Goal: Communication & Community: Answer question/provide support

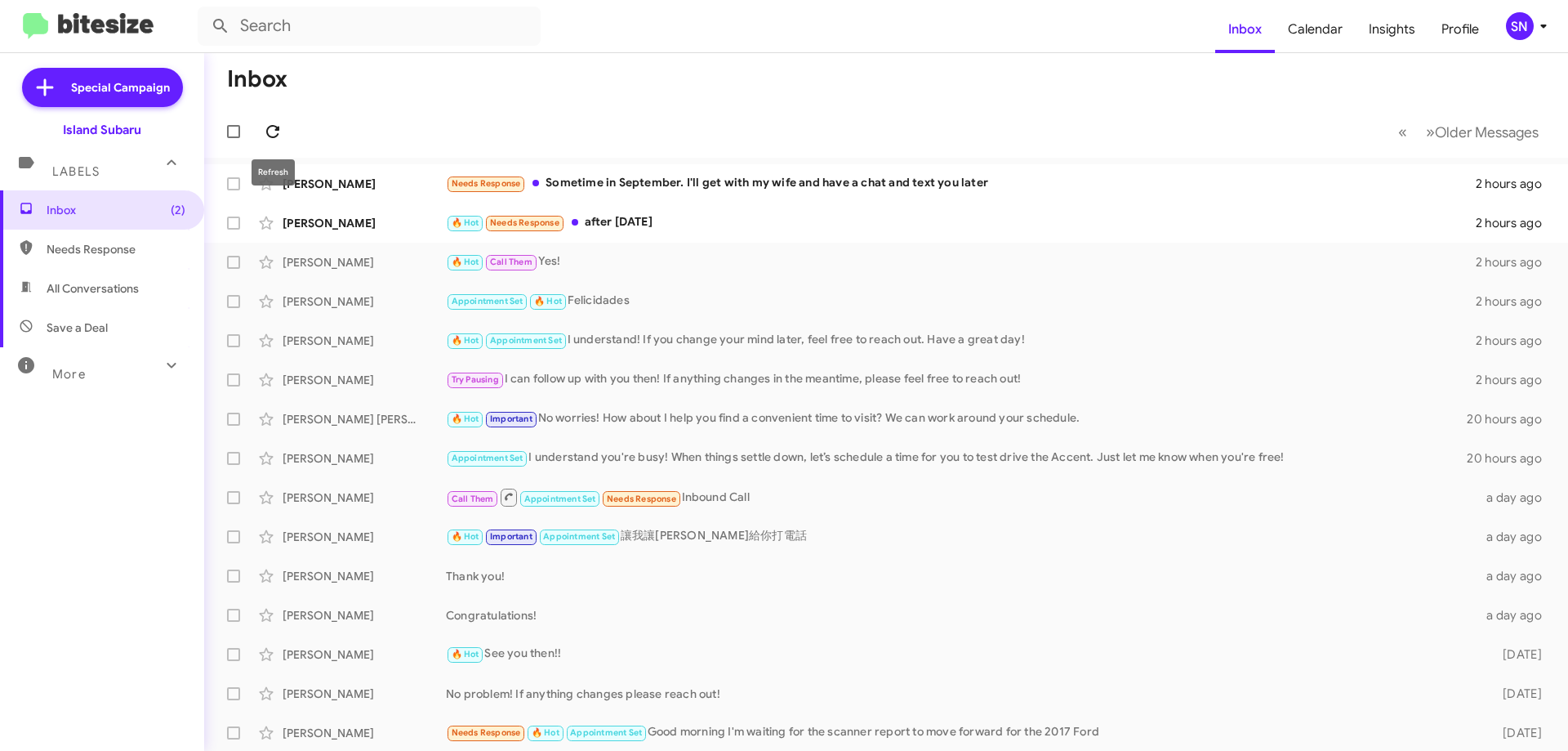
click at [269, 135] on icon at bounding box center [273, 132] width 20 height 20
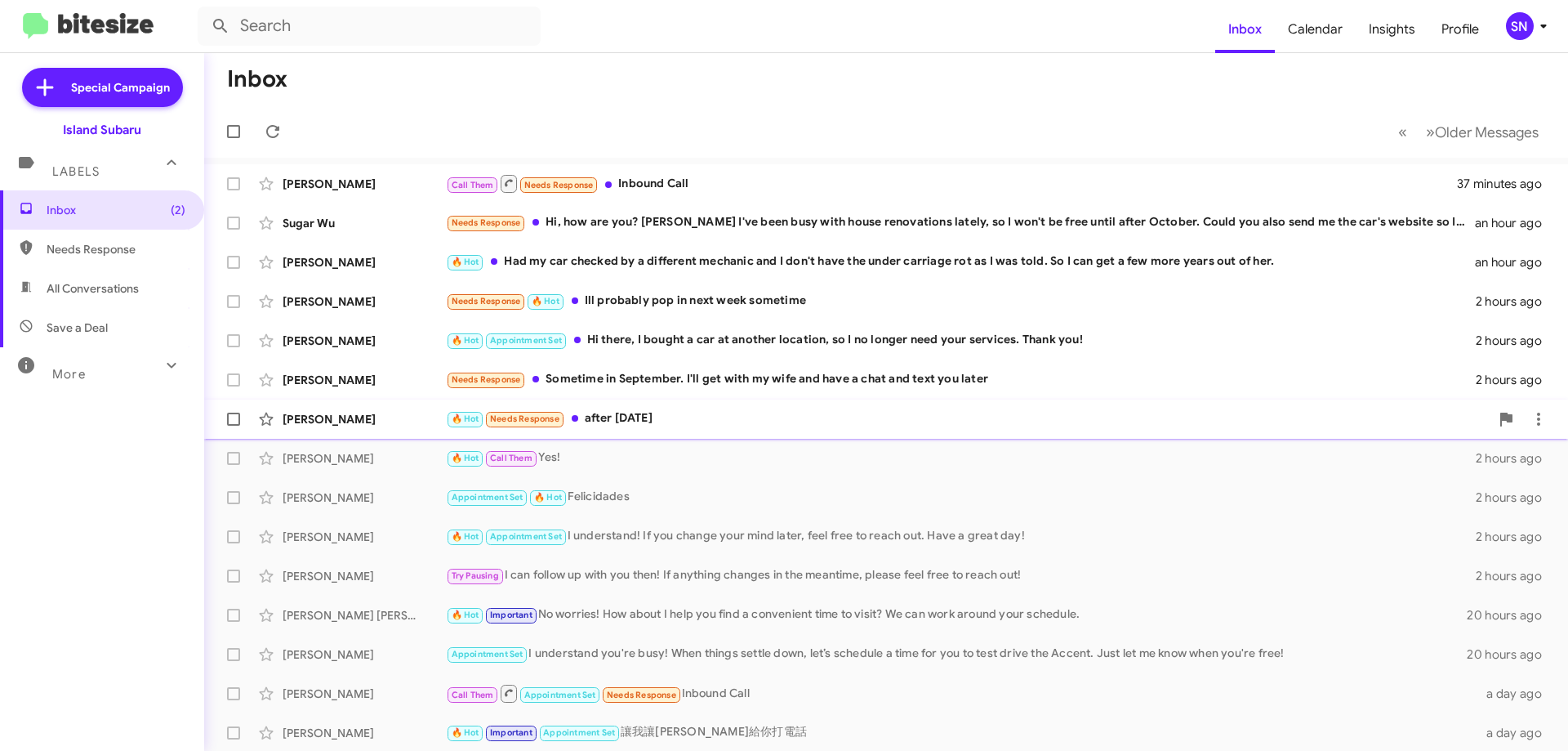
click at [762, 429] on div "[PERSON_NAME] 🔥 Hot Needs Response after [DATE] 2 hours ago" at bounding box center [886, 420] width 1337 height 33
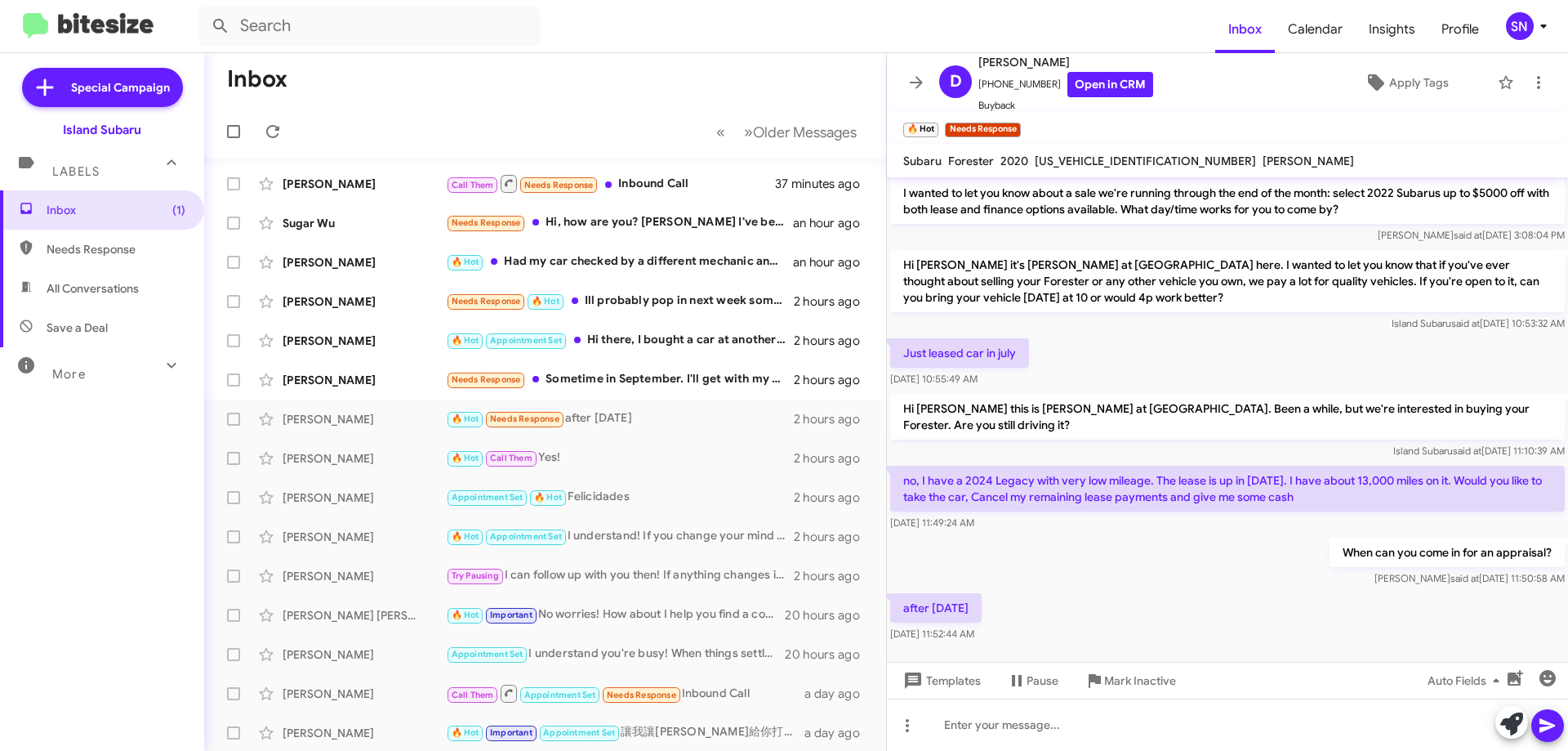
scroll to position [47, 0]
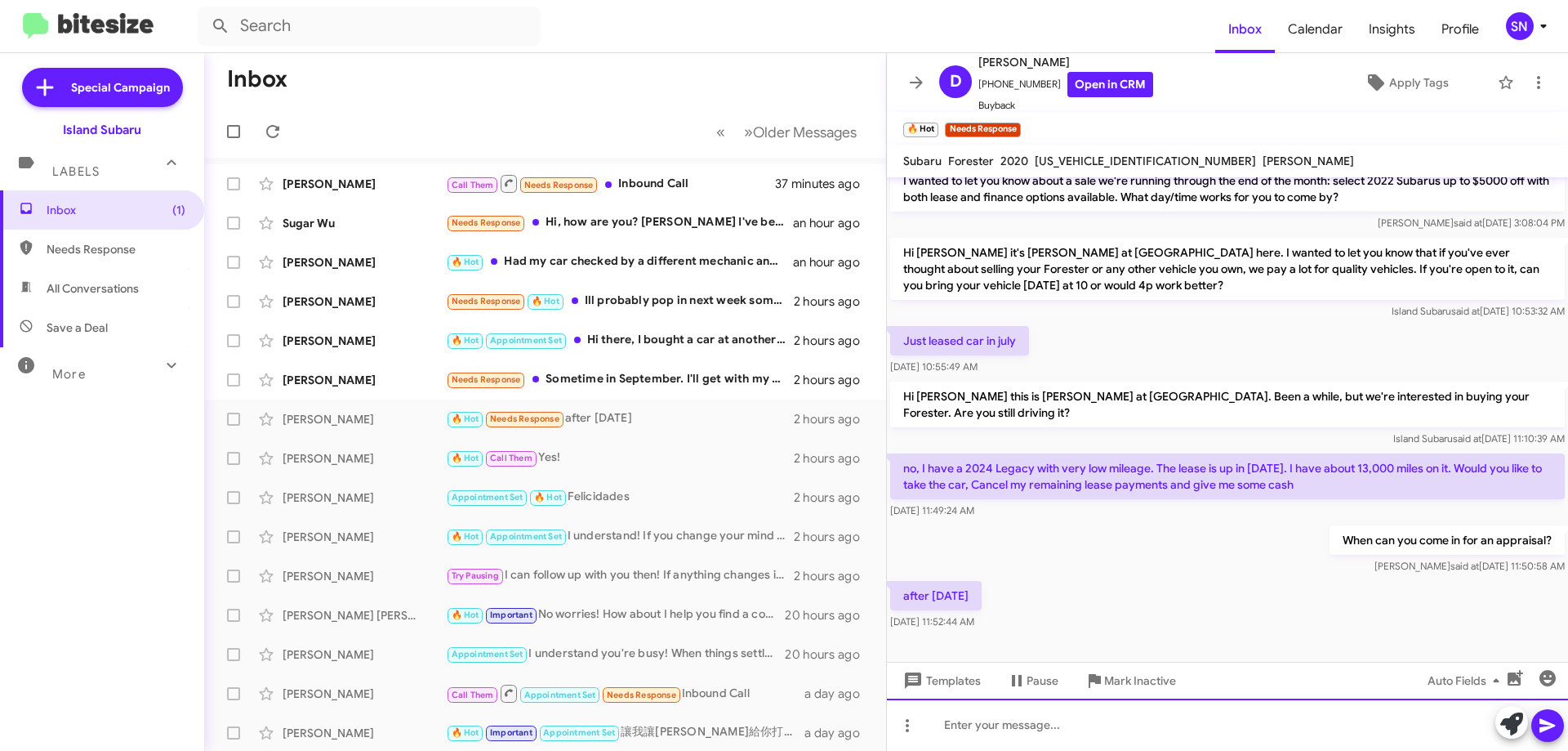
click at [1039, 721] on div at bounding box center [1227, 724] width 681 height 52
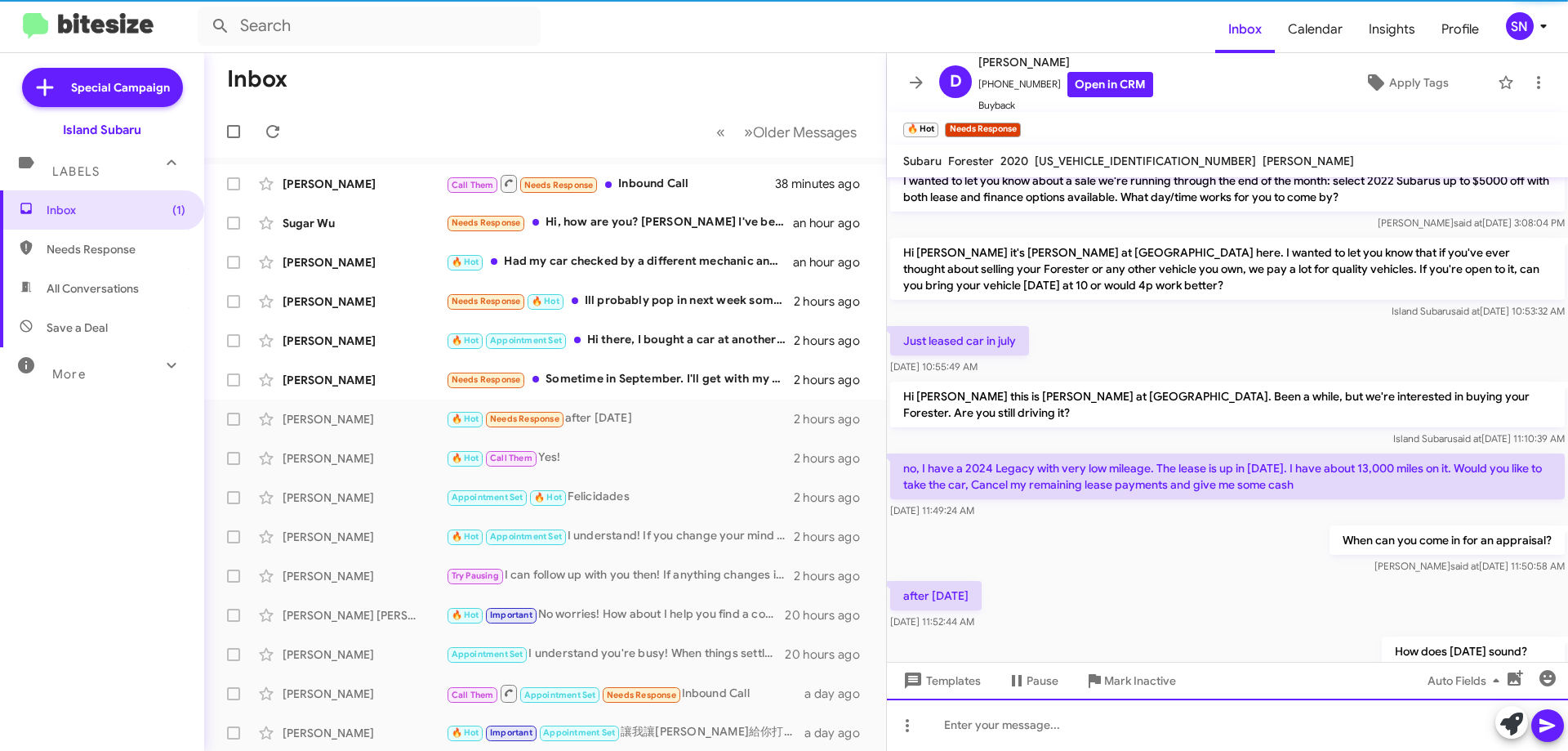
scroll to position [107, 0]
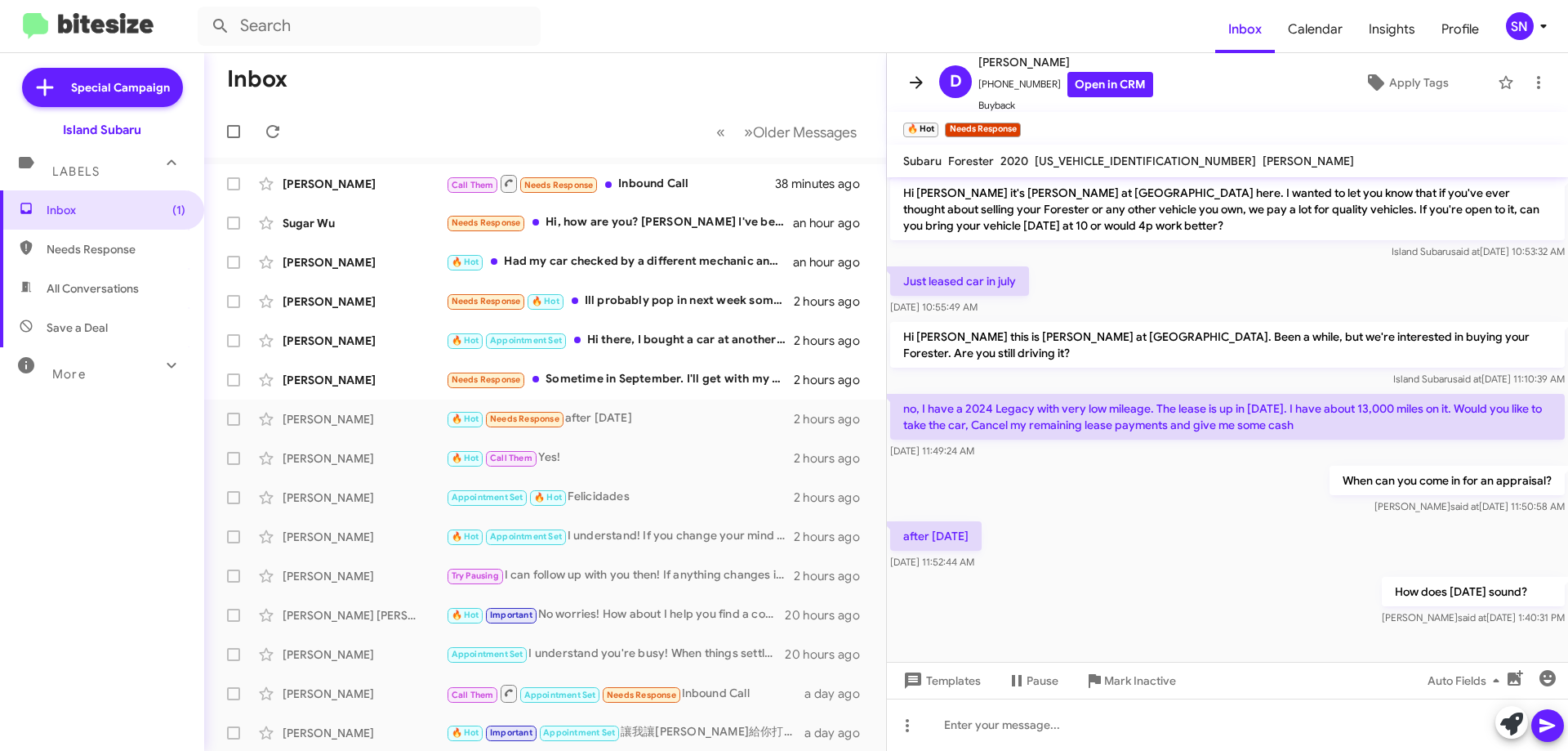
click at [912, 75] on icon at bounding box center [916, 82] width 20 height 20
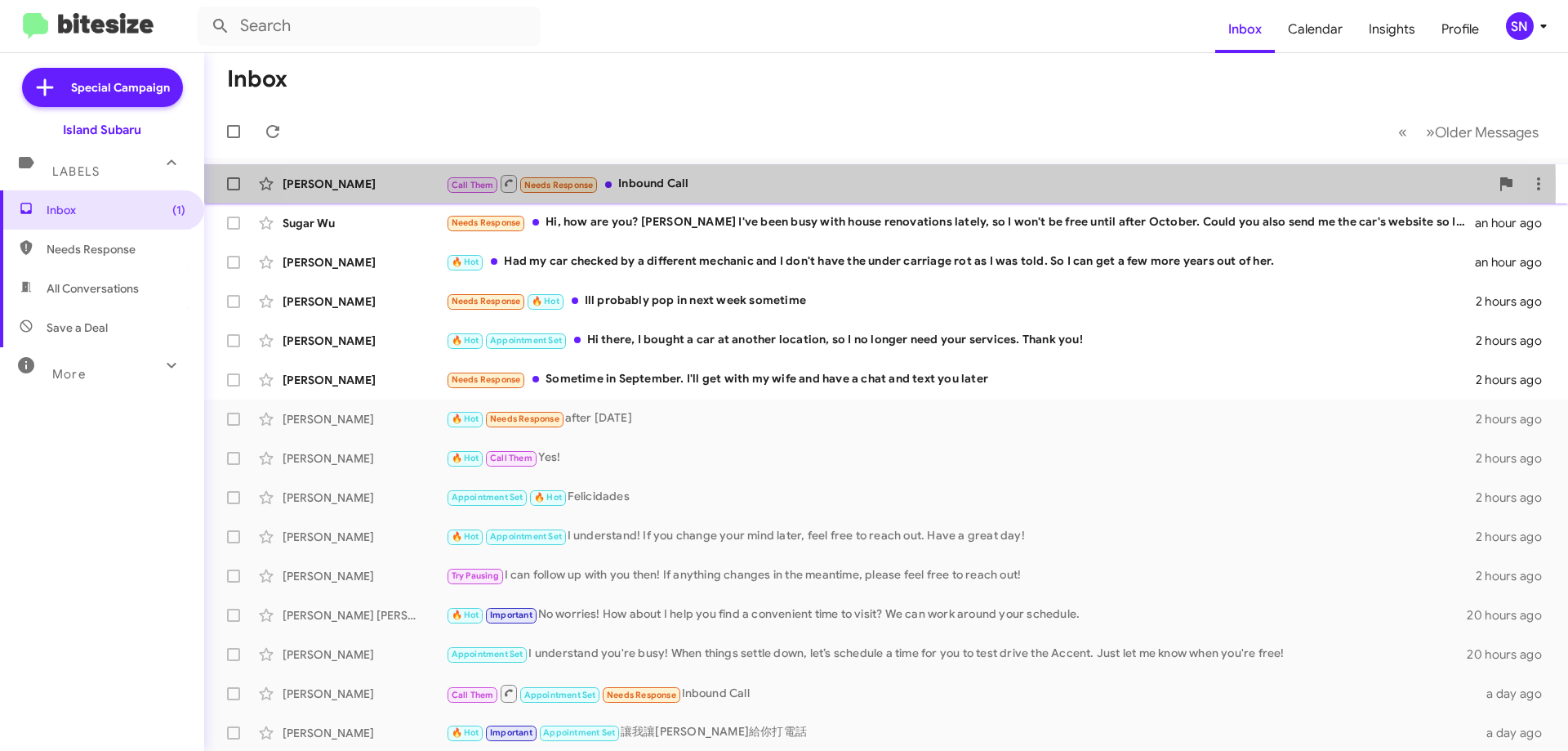
click at [815, 186] on div "Call Them Needs Response Inbound Call" at bounding box center [967, 183] width 1043 height 21
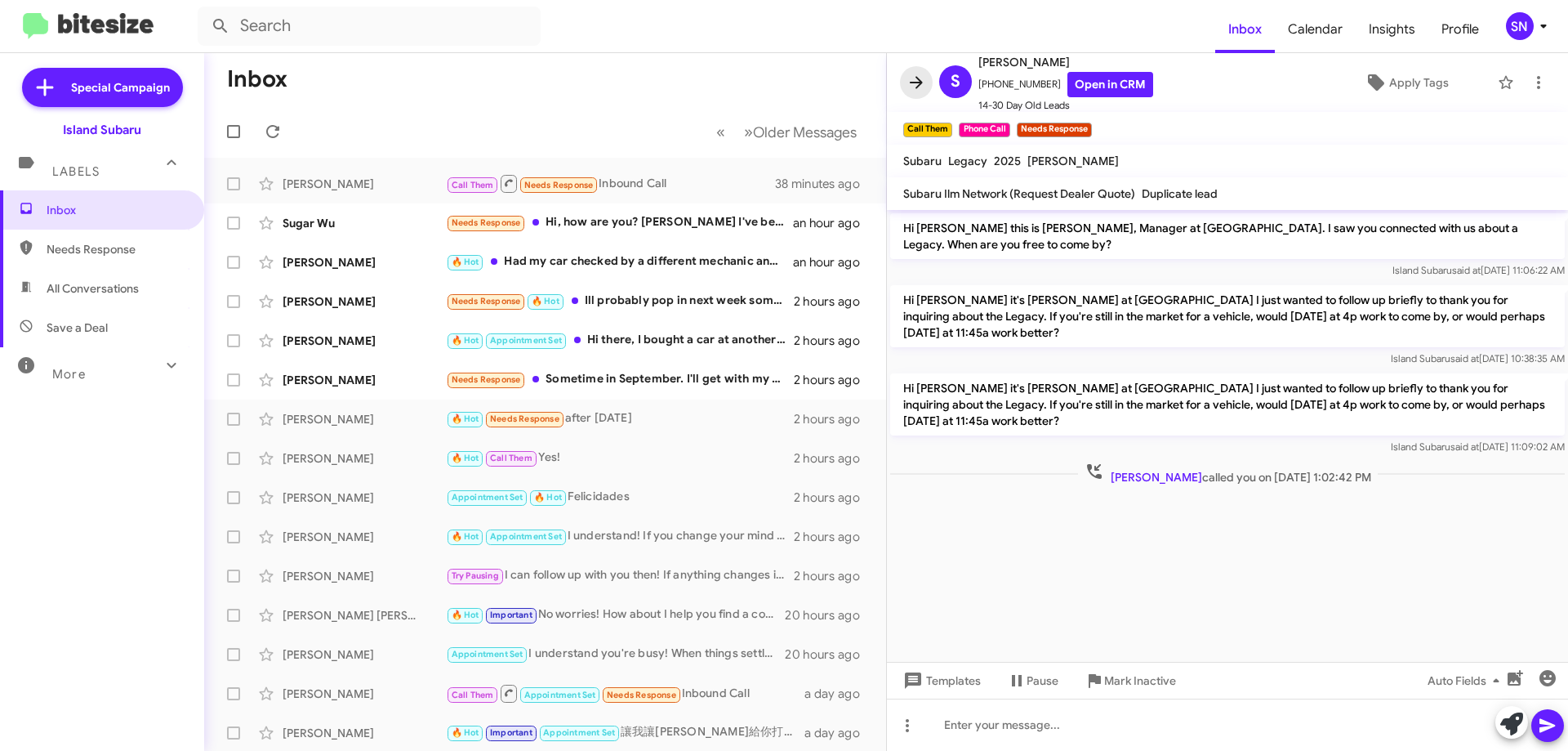
click at [906, 72] on button at bounding box center [916, 82] width 33 height 33
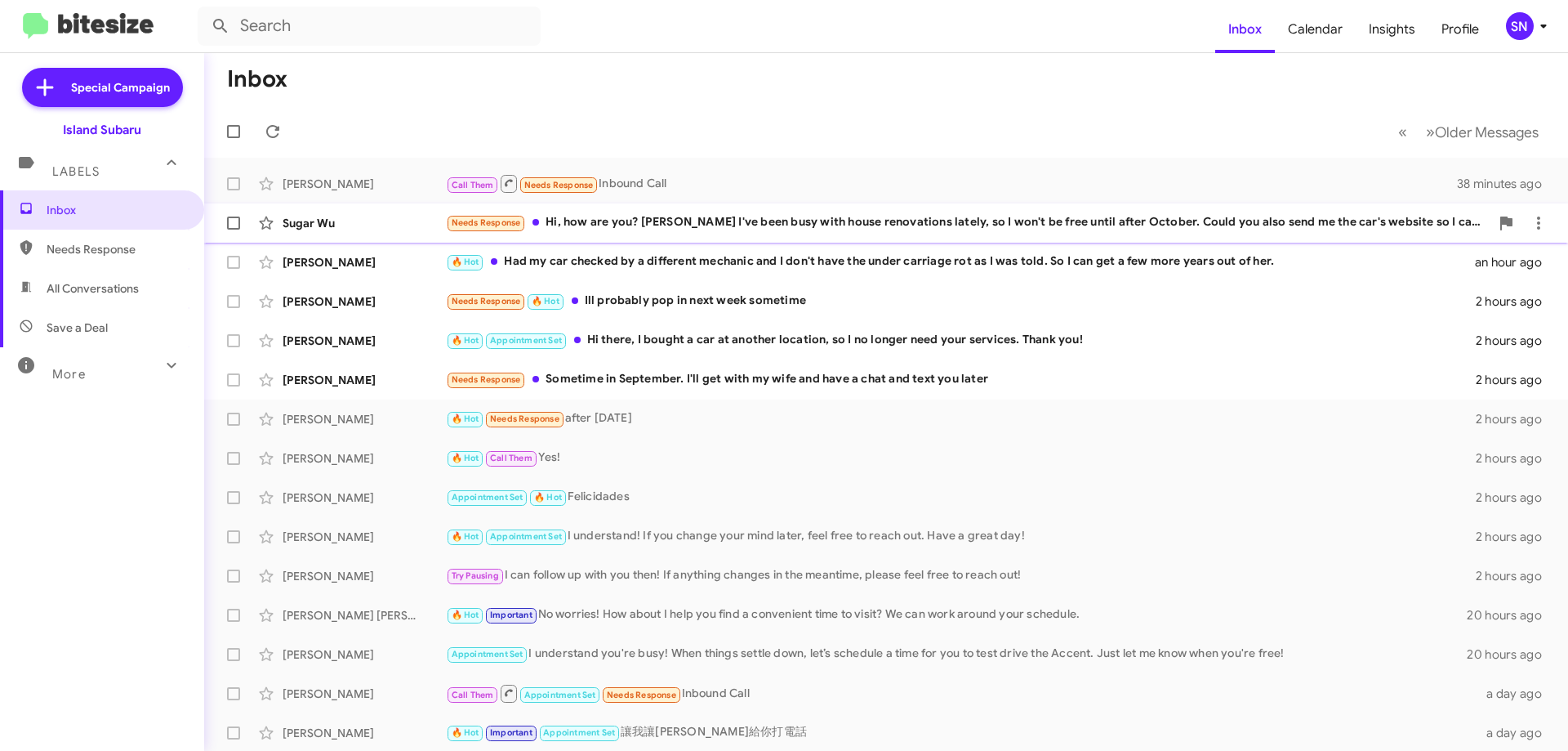
click at [723, 214] on div "Needs Response Hi, how are you? [PERSON_NAME] I've been busy with house renovat…" at bounding box center [967, 223] width 1043 height 19
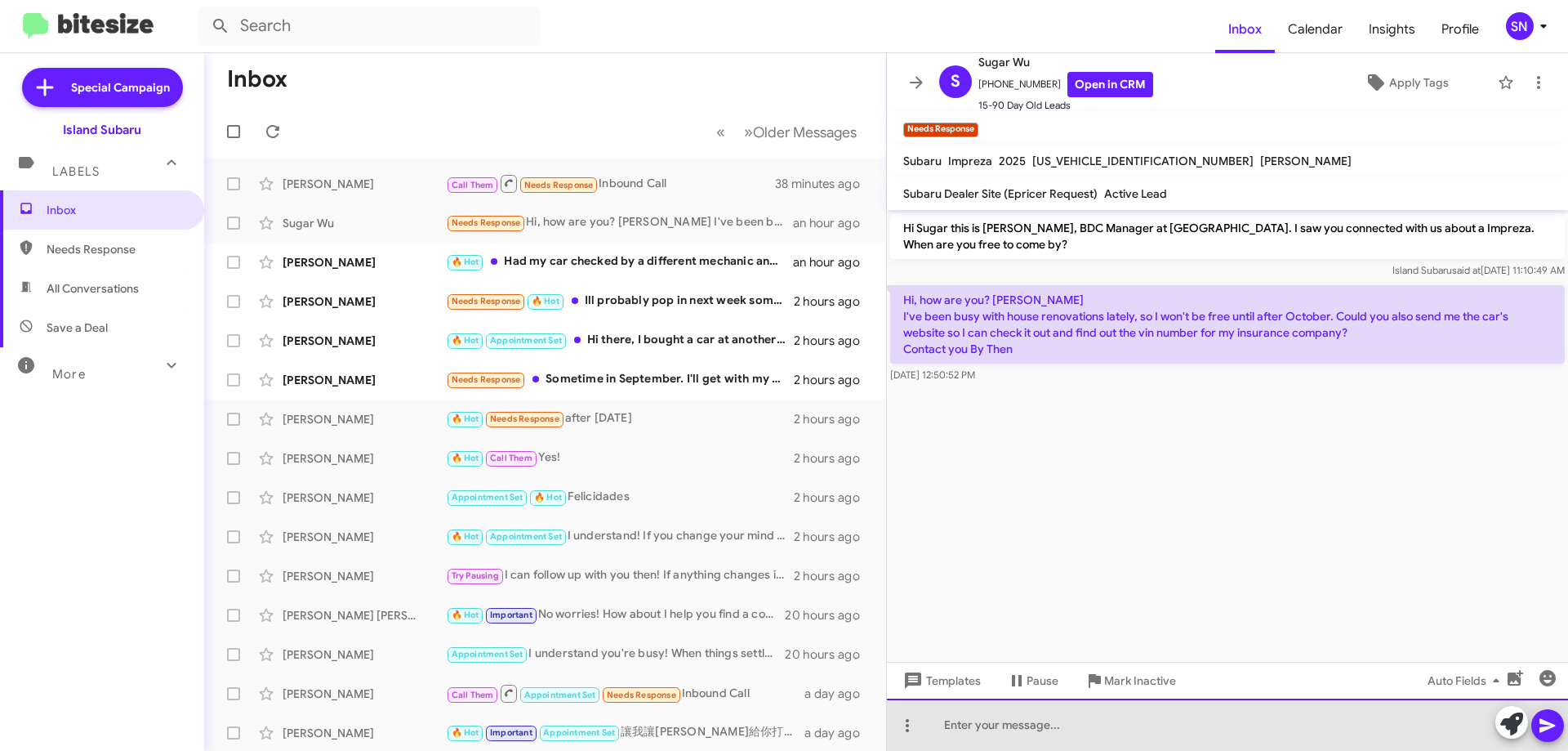
click at [993, 725] on div at bounding box center [1227, 724] width 681 height 52
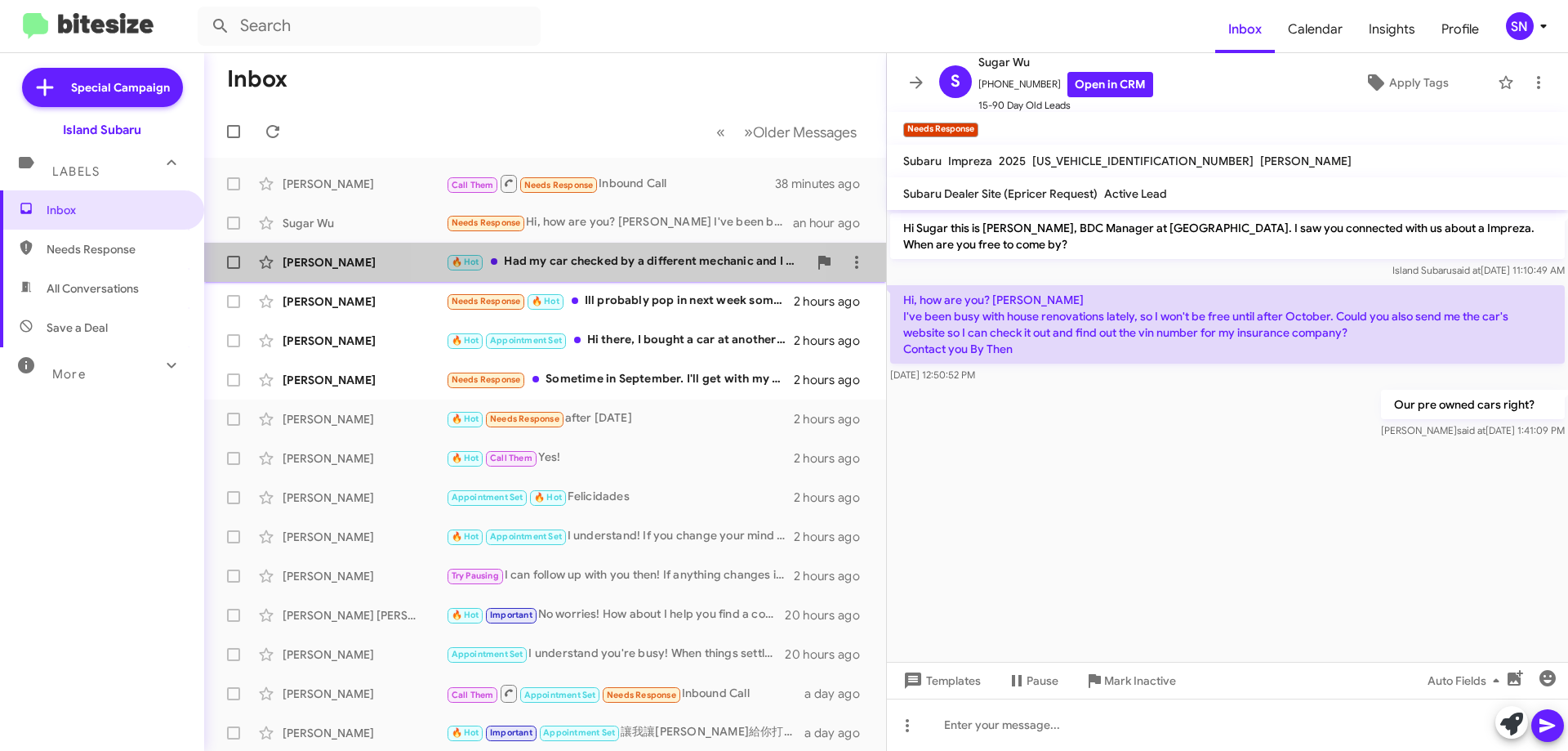
click at [630, 245] on span "[PERSON_NAME] 🔥 Hot Had my car checked by a different mechanic and I don't have…" at bounding box center [545, 262] width 681 height 40
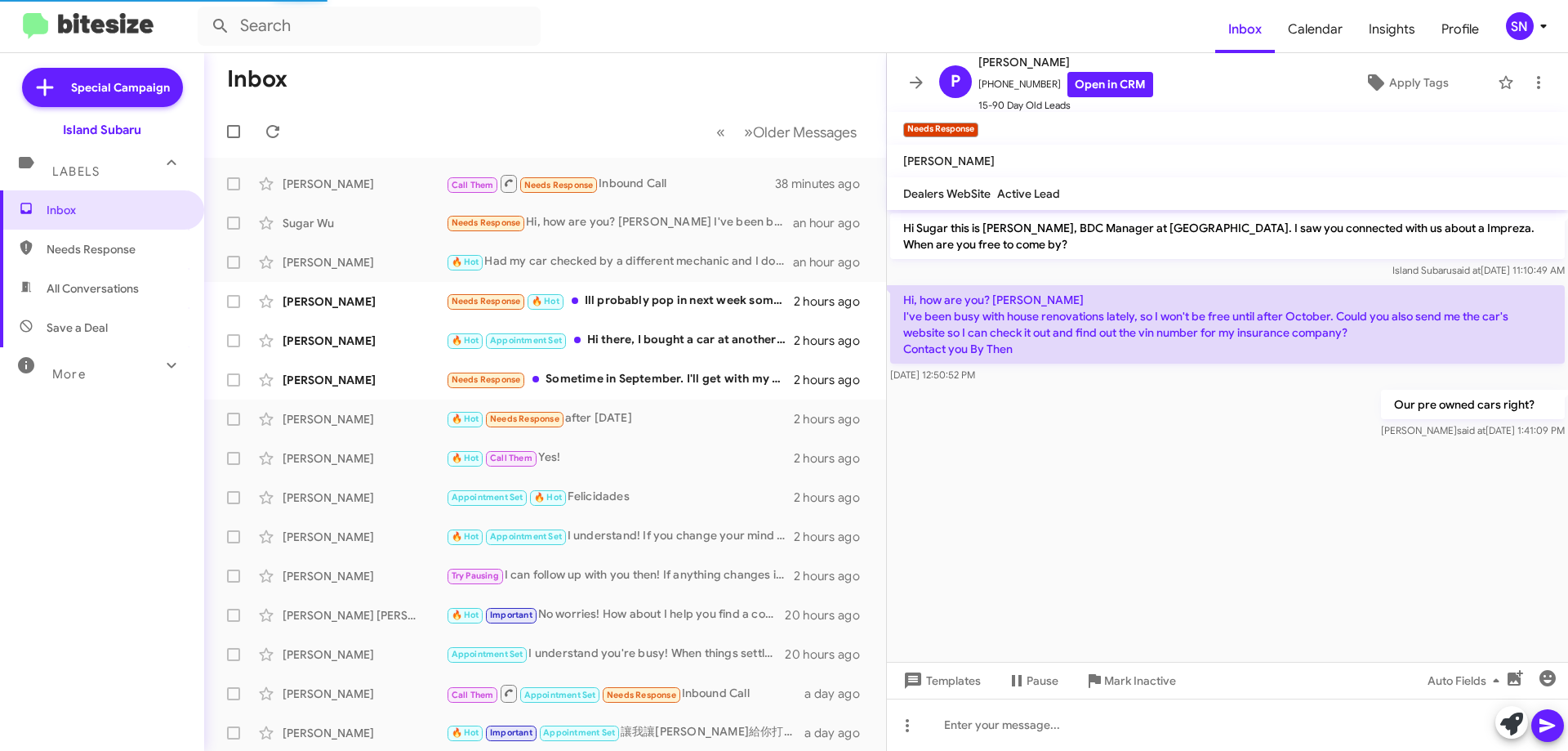
scroll to position [31, 0]
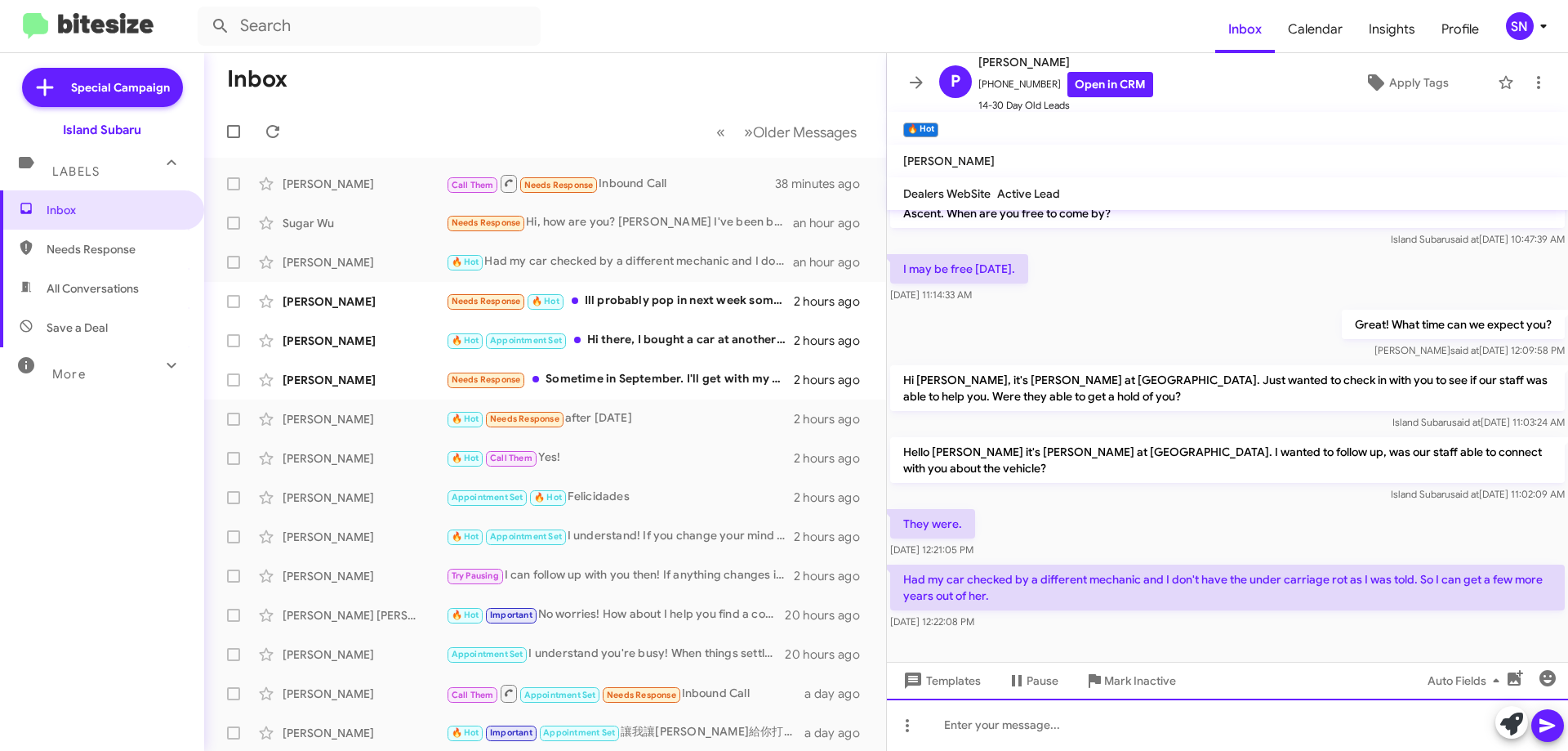
click at [1041, 706] on div at bounding box center [1227, 724] width 681 height 52
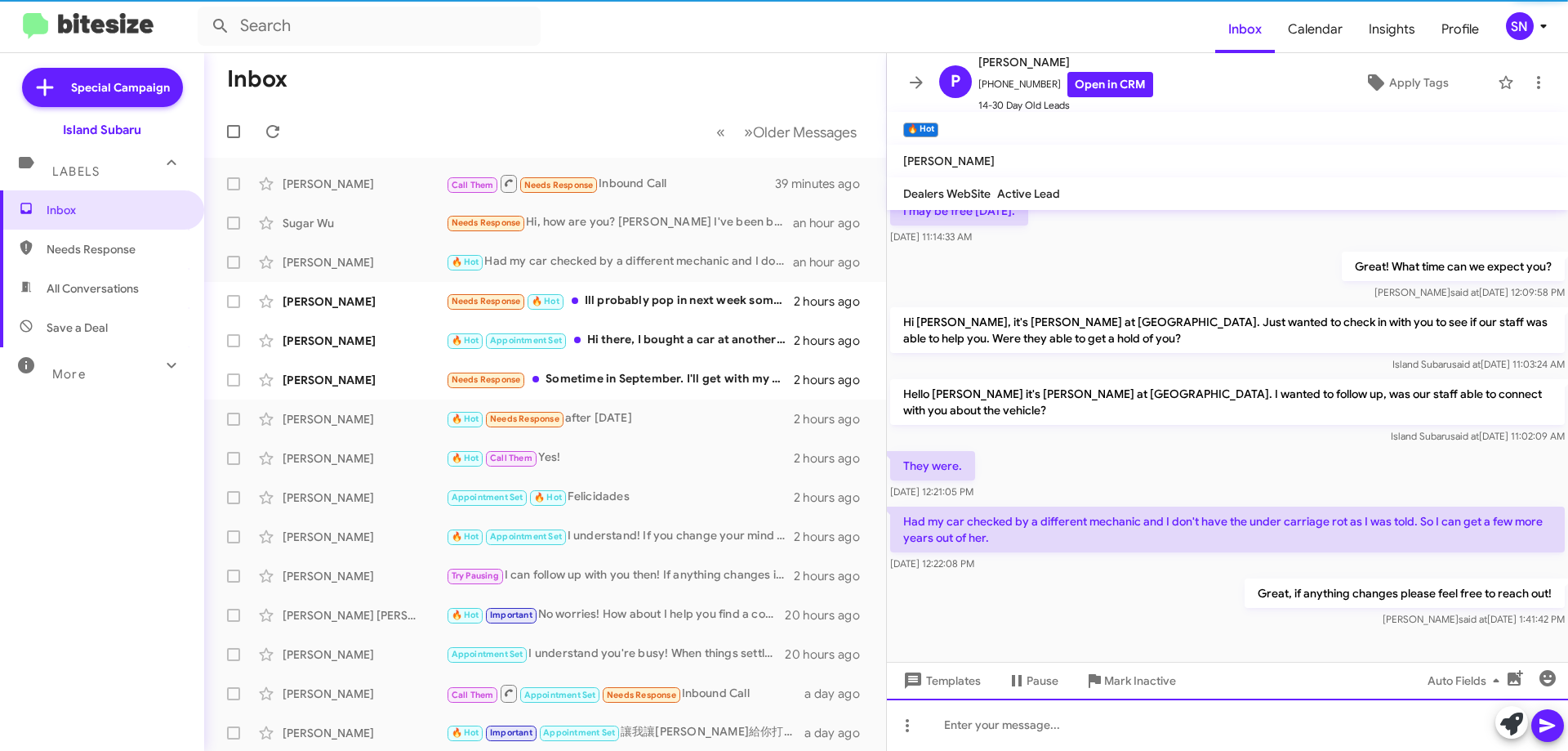
scroll to position [91, 0]
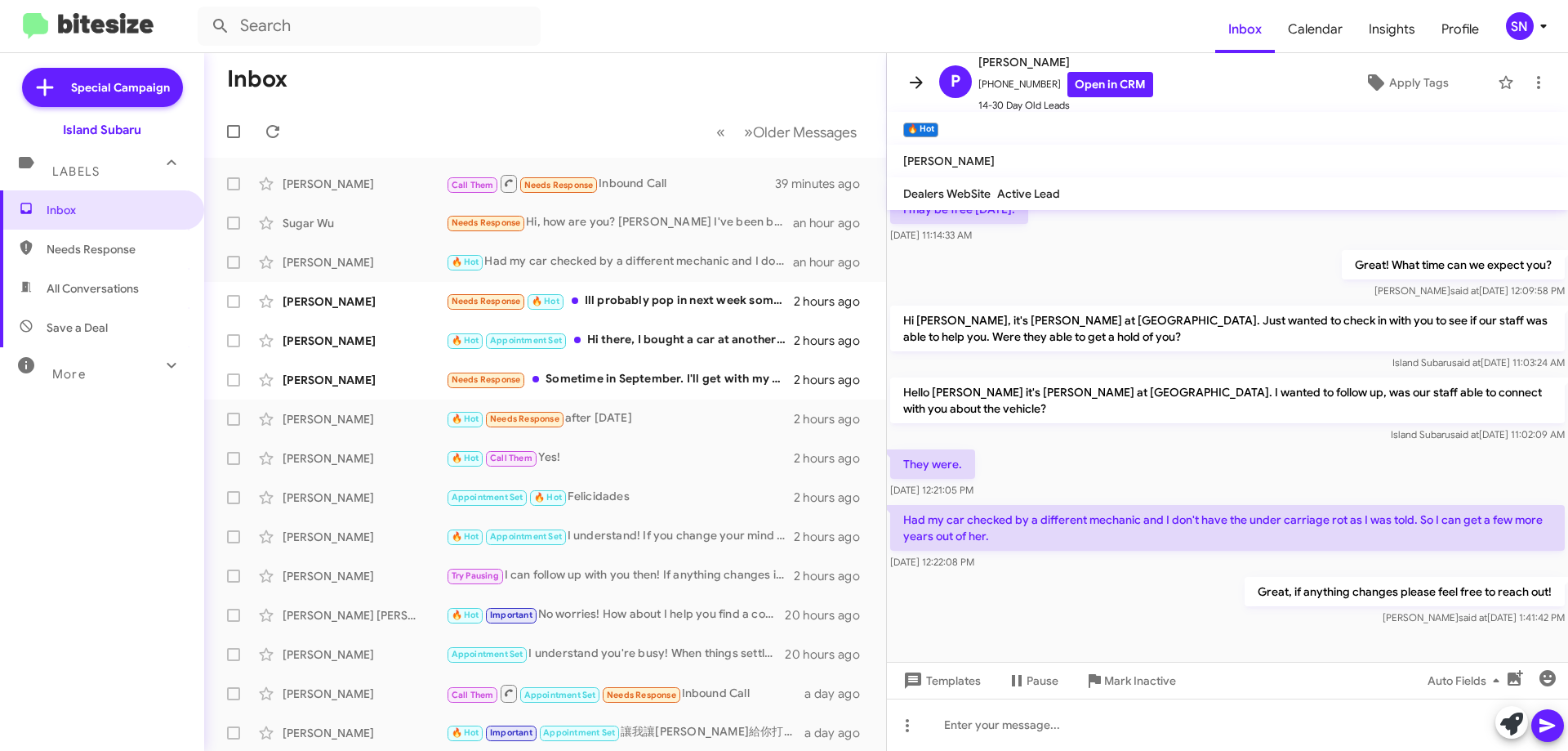
click at [904, 75] on span at bounding box center [916, 82] width 33 height 20
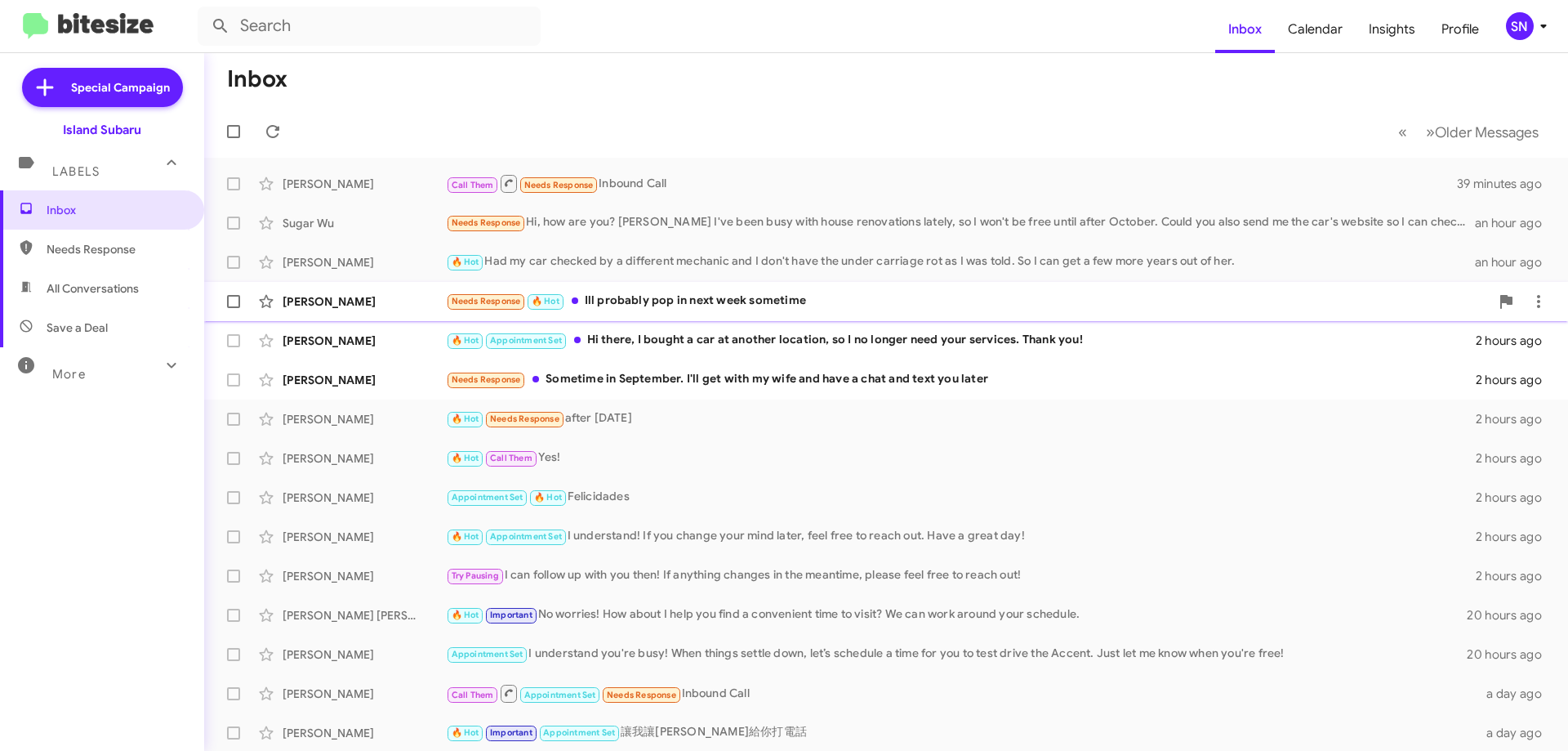
click at [850, 297] on div "Needs Response 🔥 Hot Ill probably pop in next week sometime" at bounding box center [967, 301] width 1043 height 19
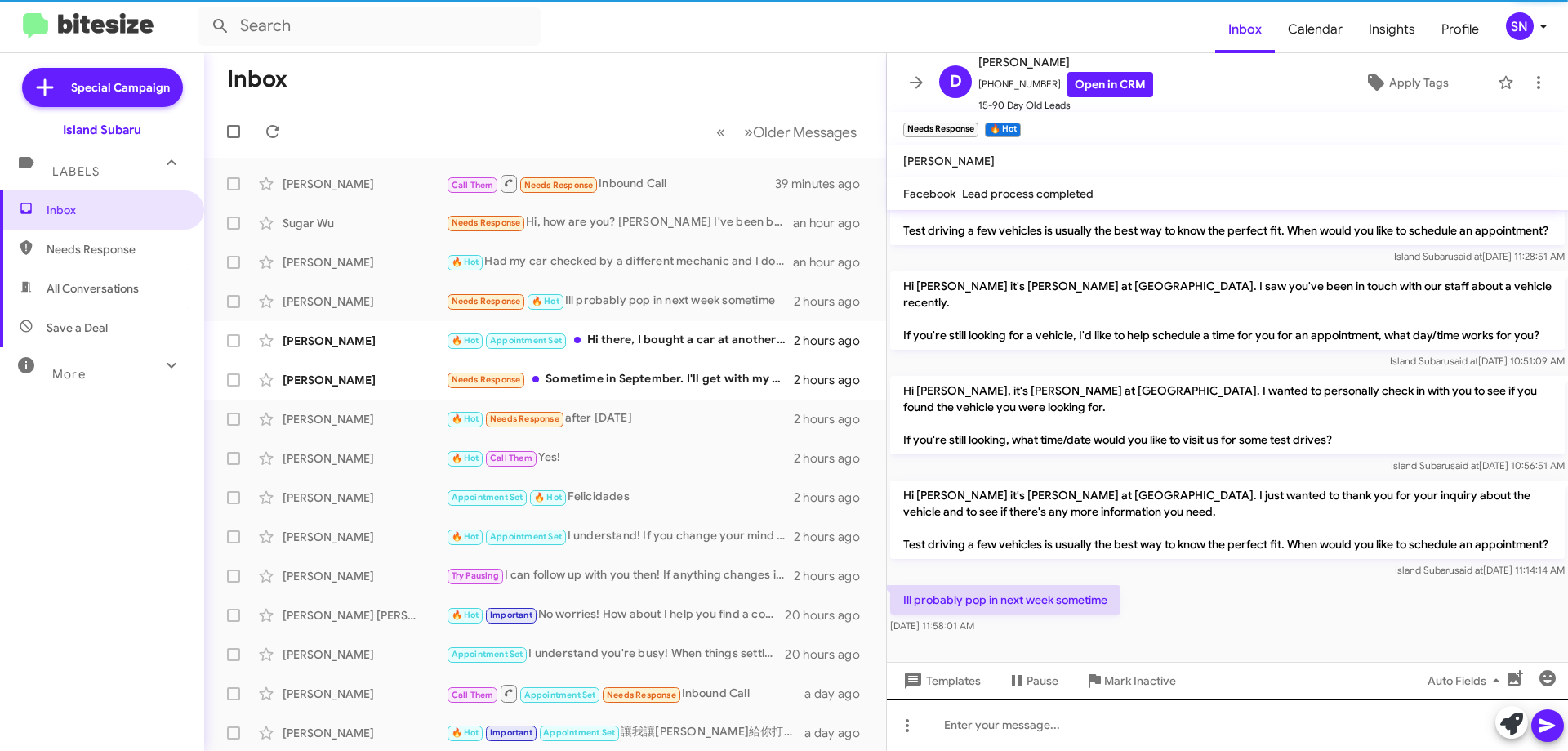
scroll to position [151, 0]
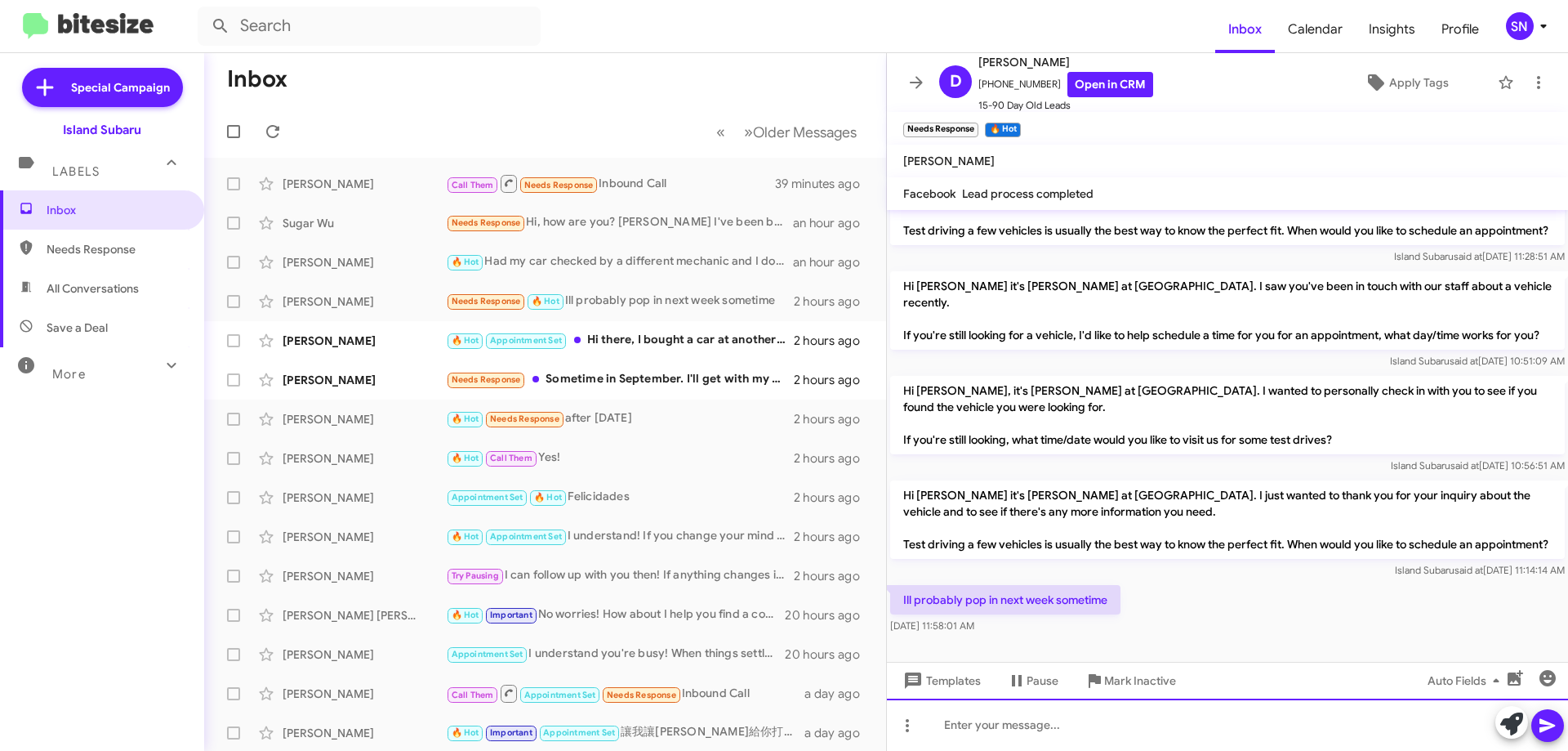
drag, startPoint x: 1058, startPoint y: 735, endPoint x: 1069, endPoint y: 725, distance: 14.9
click at [1058, 733] on div at bounding box center [1227, 724] width 681 height 52
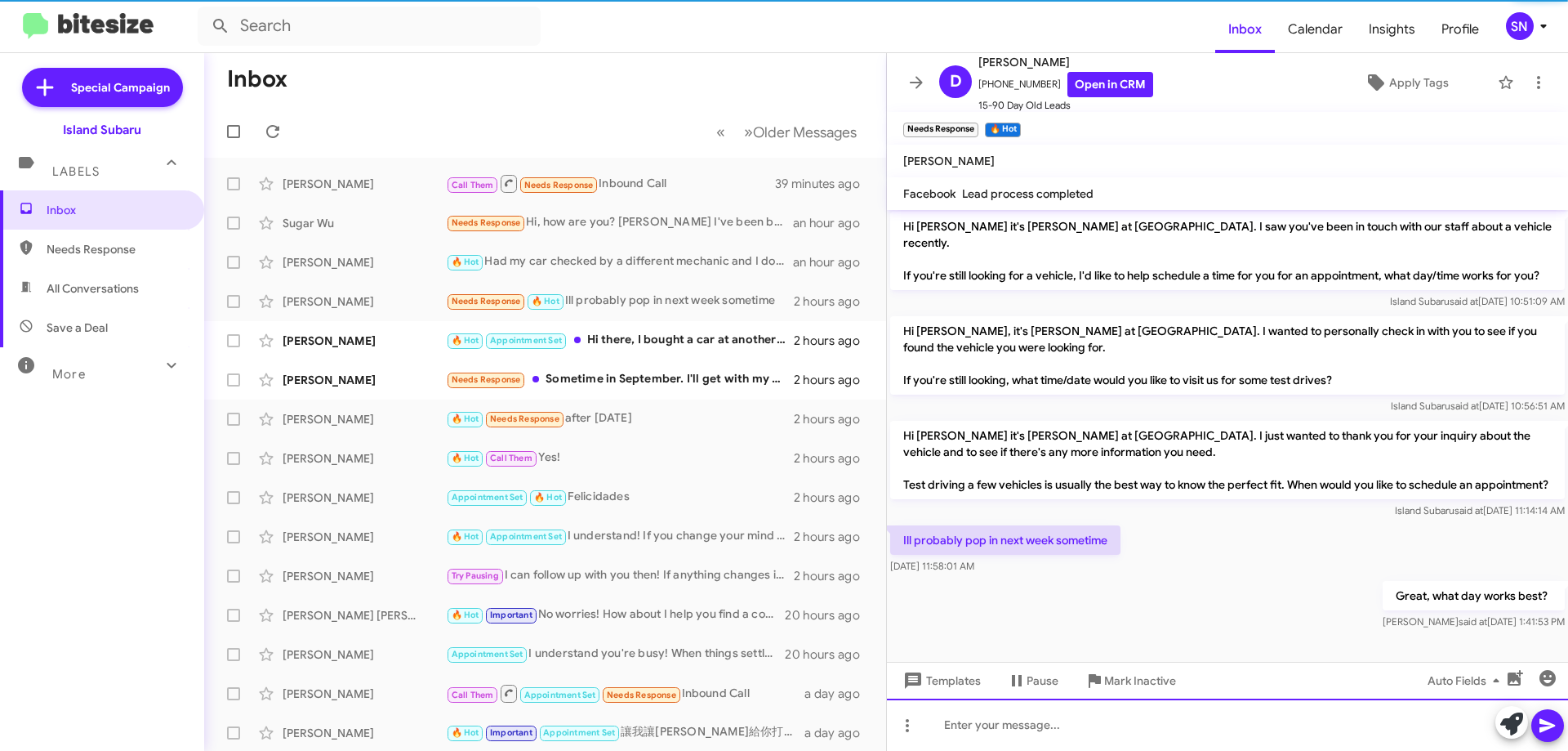
scroll to position [211, 0]
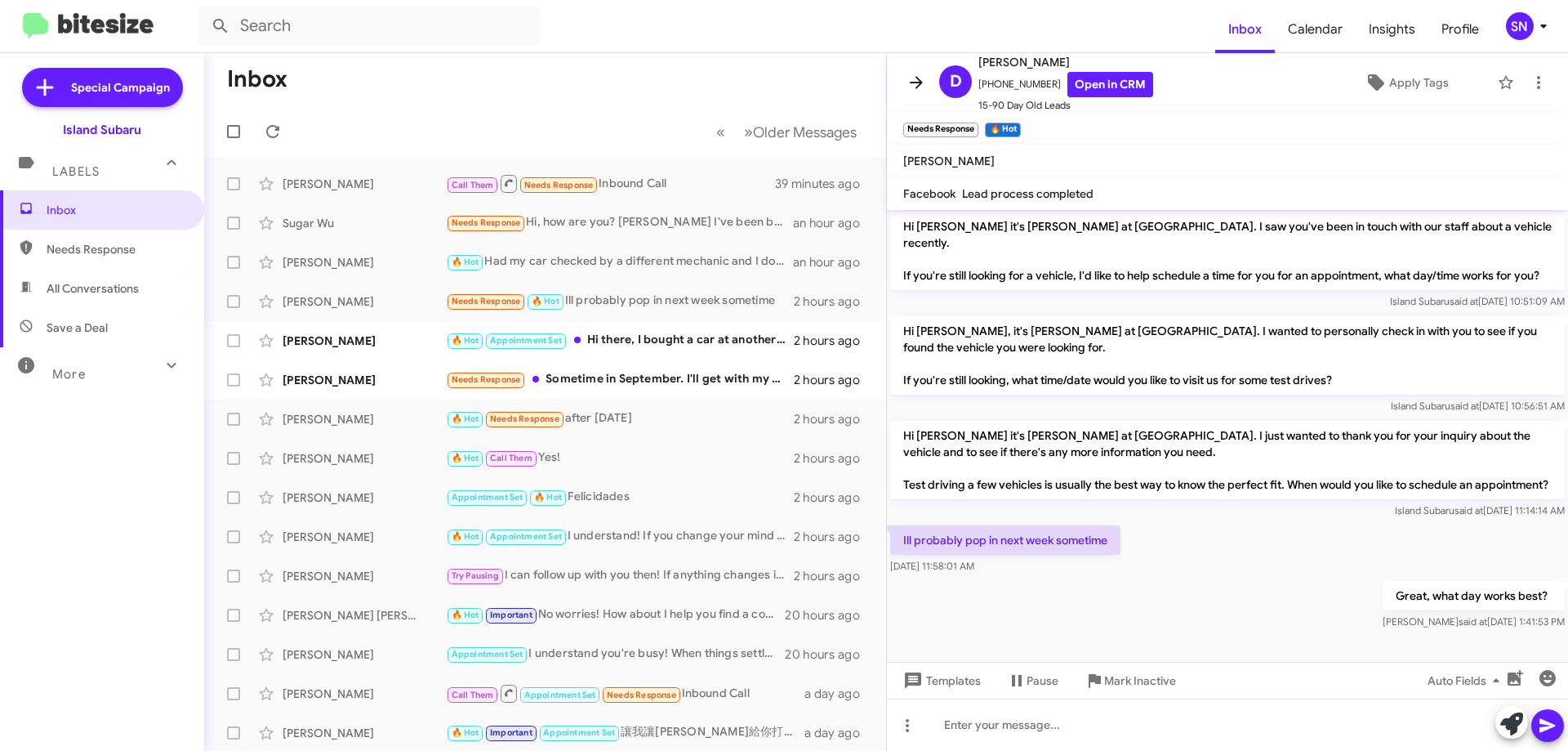
click at [915, 77] on icon at bounding box center [916, 82] width 20 height 20
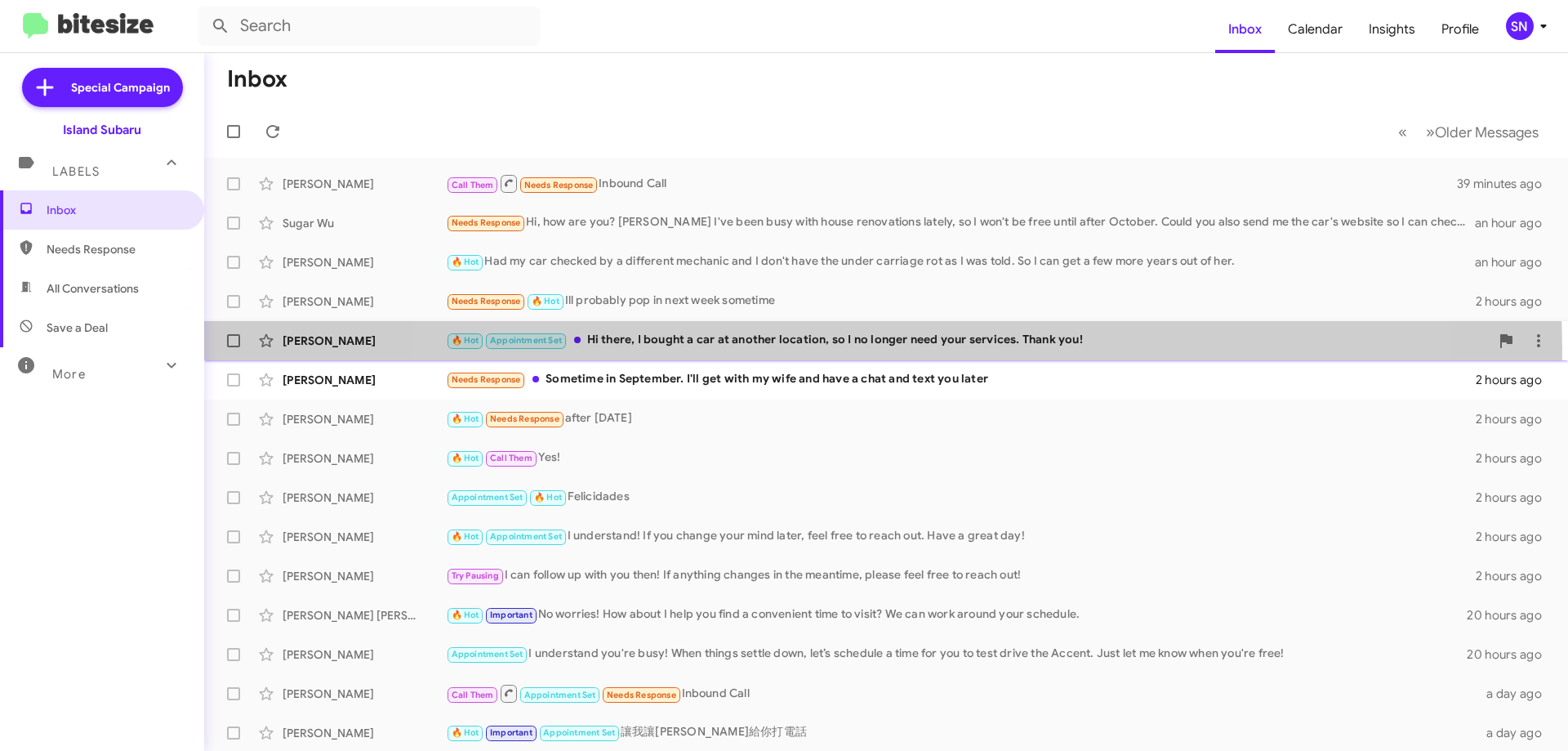
click at [882, 348] on div "🔥 Hot Appointment Set Hi there, I bought a car at another location, so I no lon…" at bounding box center [967, 340] width 1043 height 19
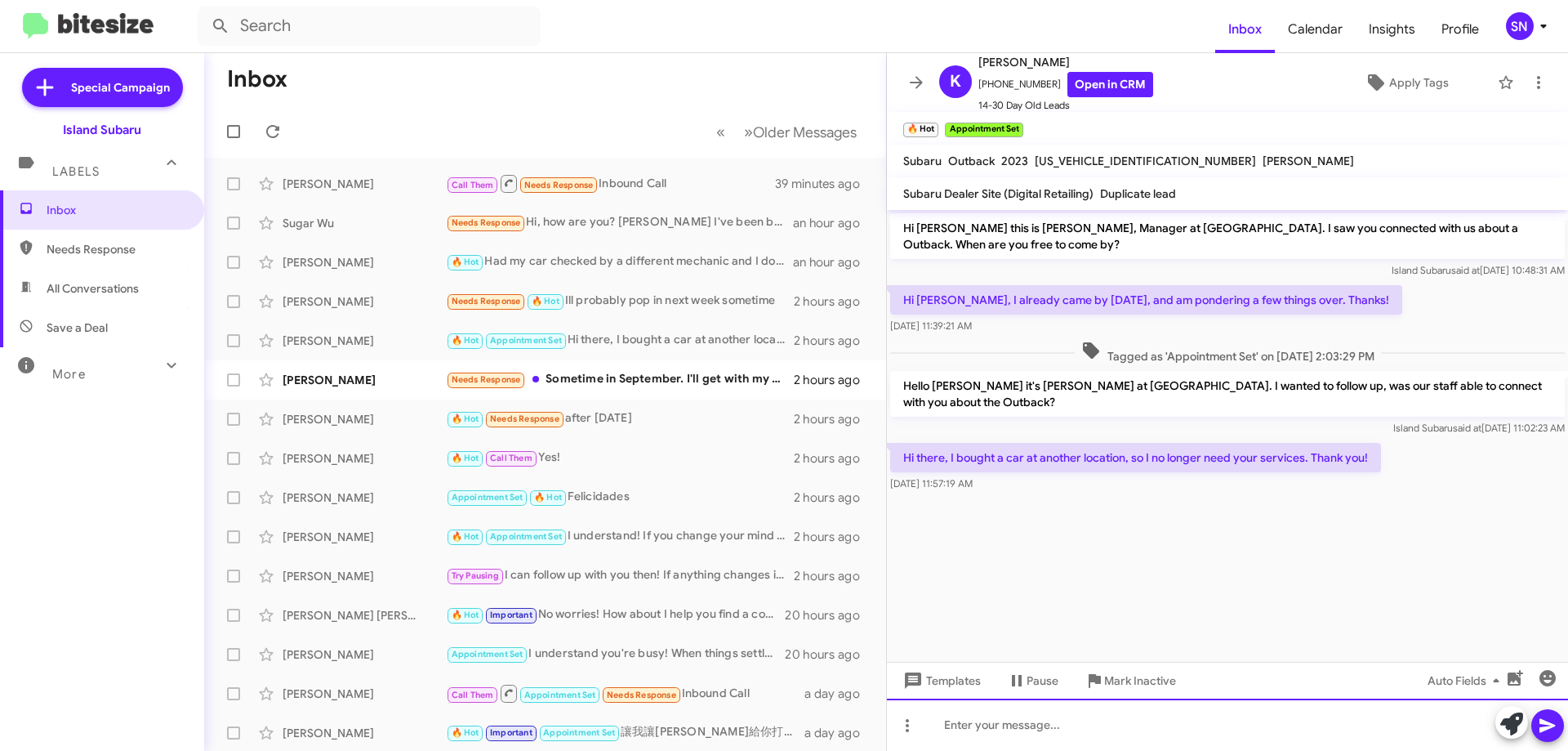
click at [989, 747] on div at bounding box center [1227, 724] width 681 height 52
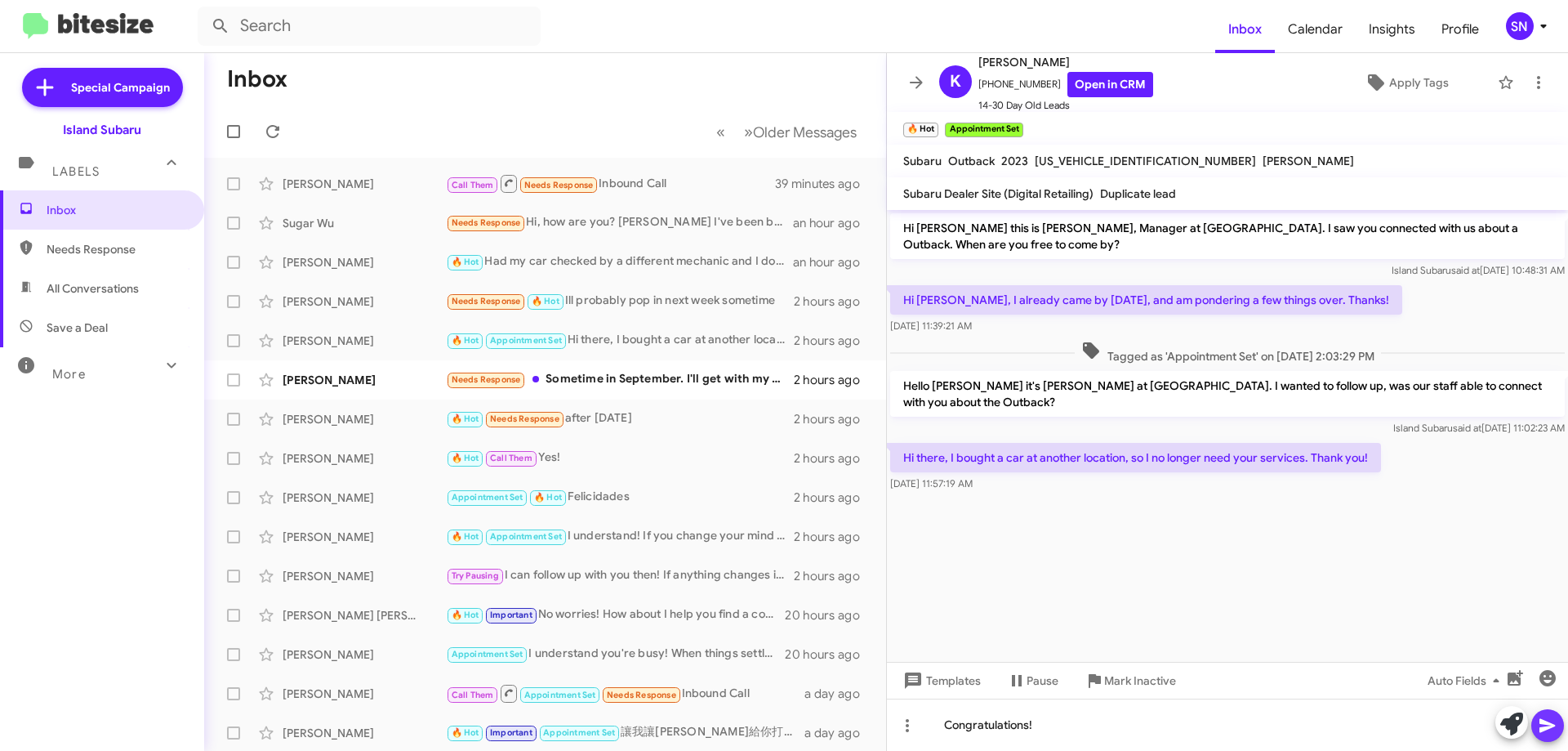
click at [1544, 721] on icon at bounding box center [1547, 725] width 16 height 14
click at [647, 378] on div "Needs Response Sometime in September. I'll get with my wife and have a chat and…" at bounding box center [626, 379] width 362 height 19
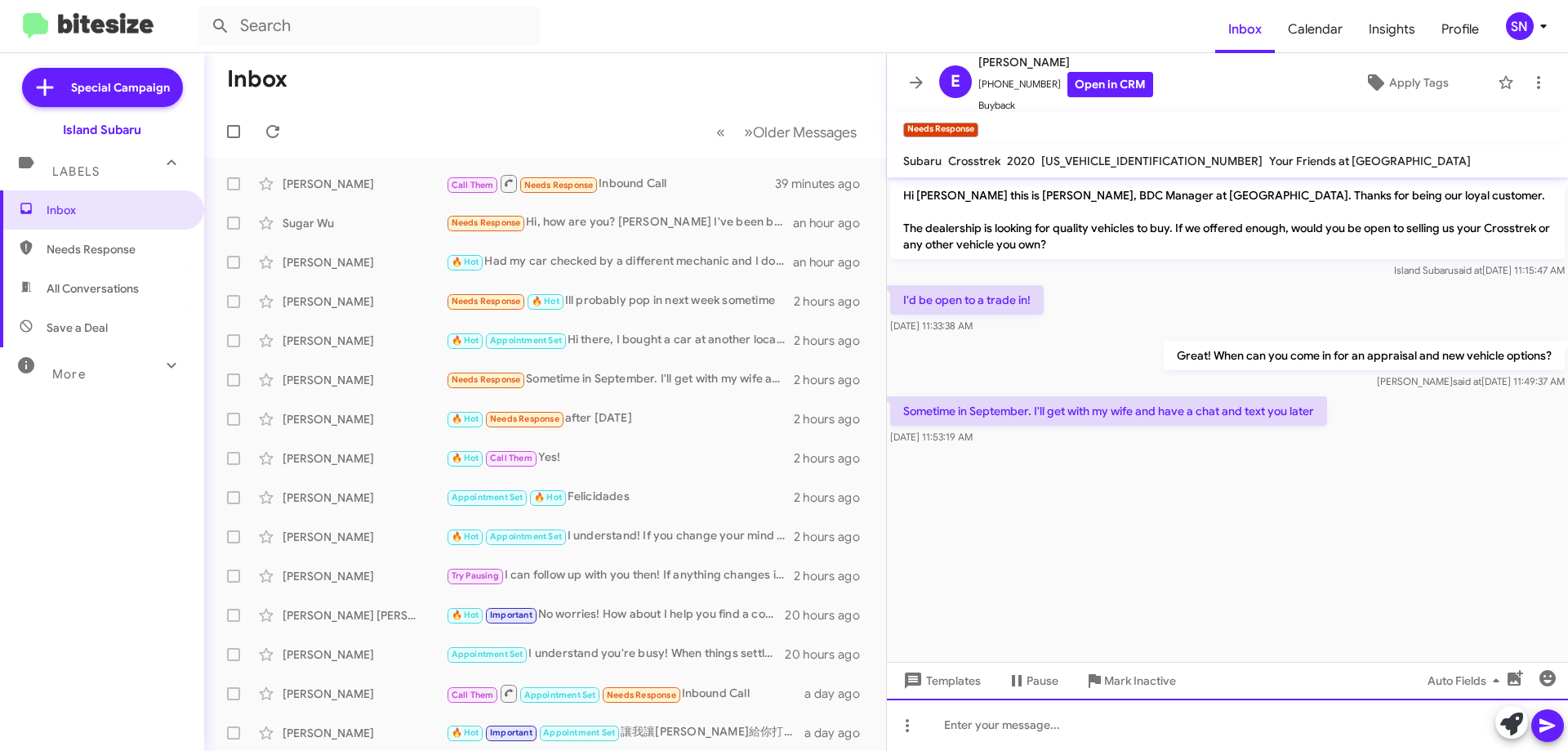
click at [1058, 725] on div at bounding box center [1227, 724] width 681 height 52
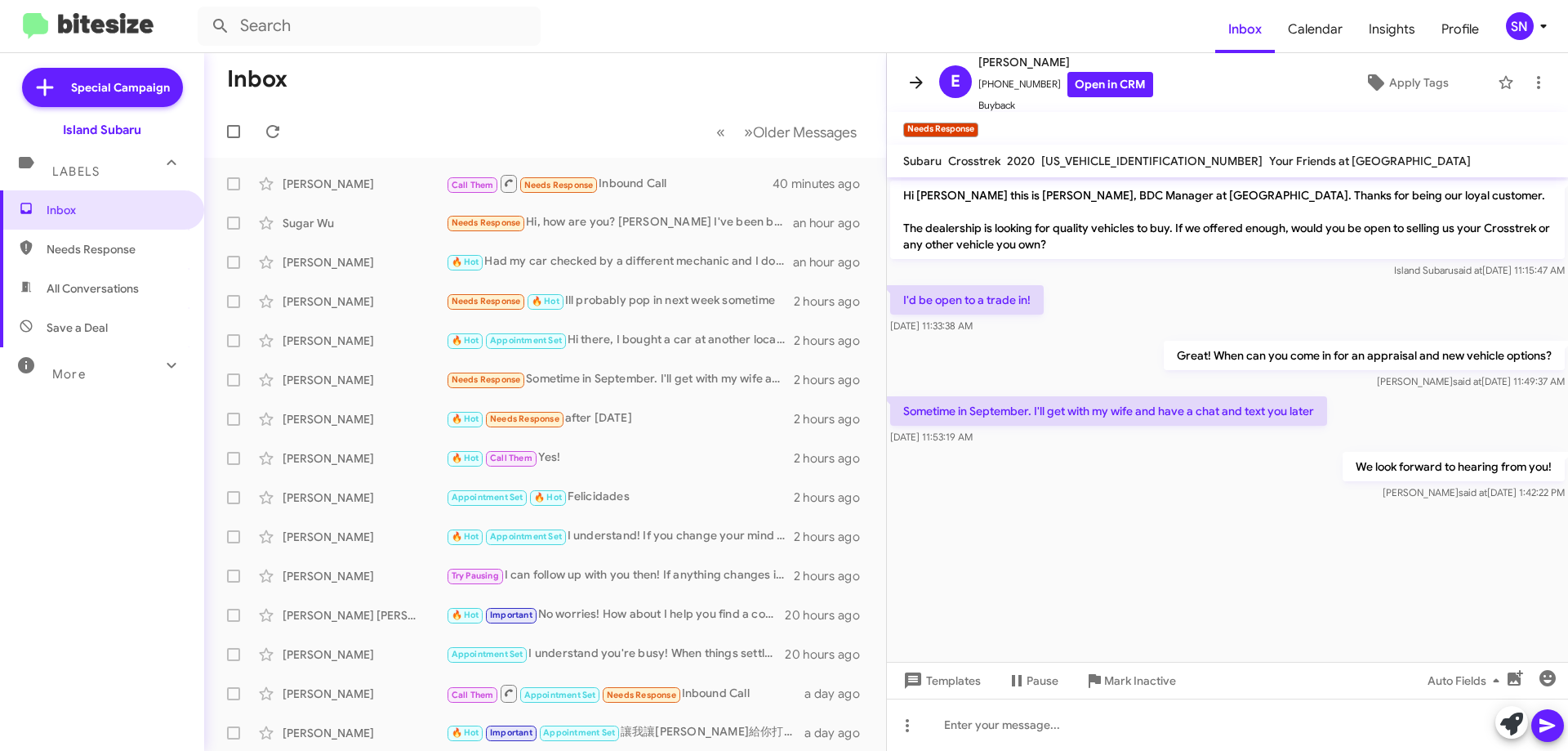
click at [913, 82] on icon at bounding box center [916, 82] width 13 height 12
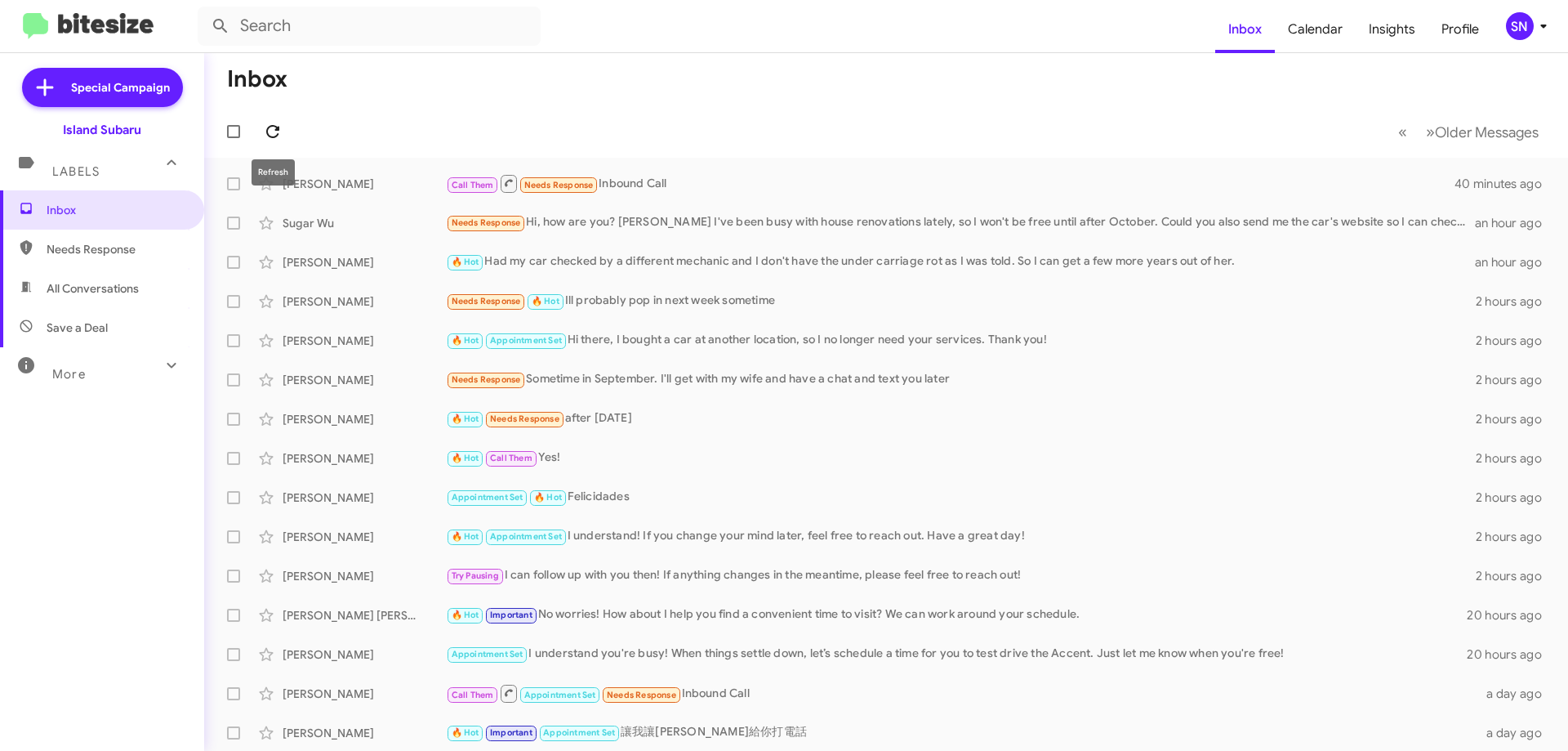
click at [260, 134] on span at bounding box center [273, 132] width 33 height 20
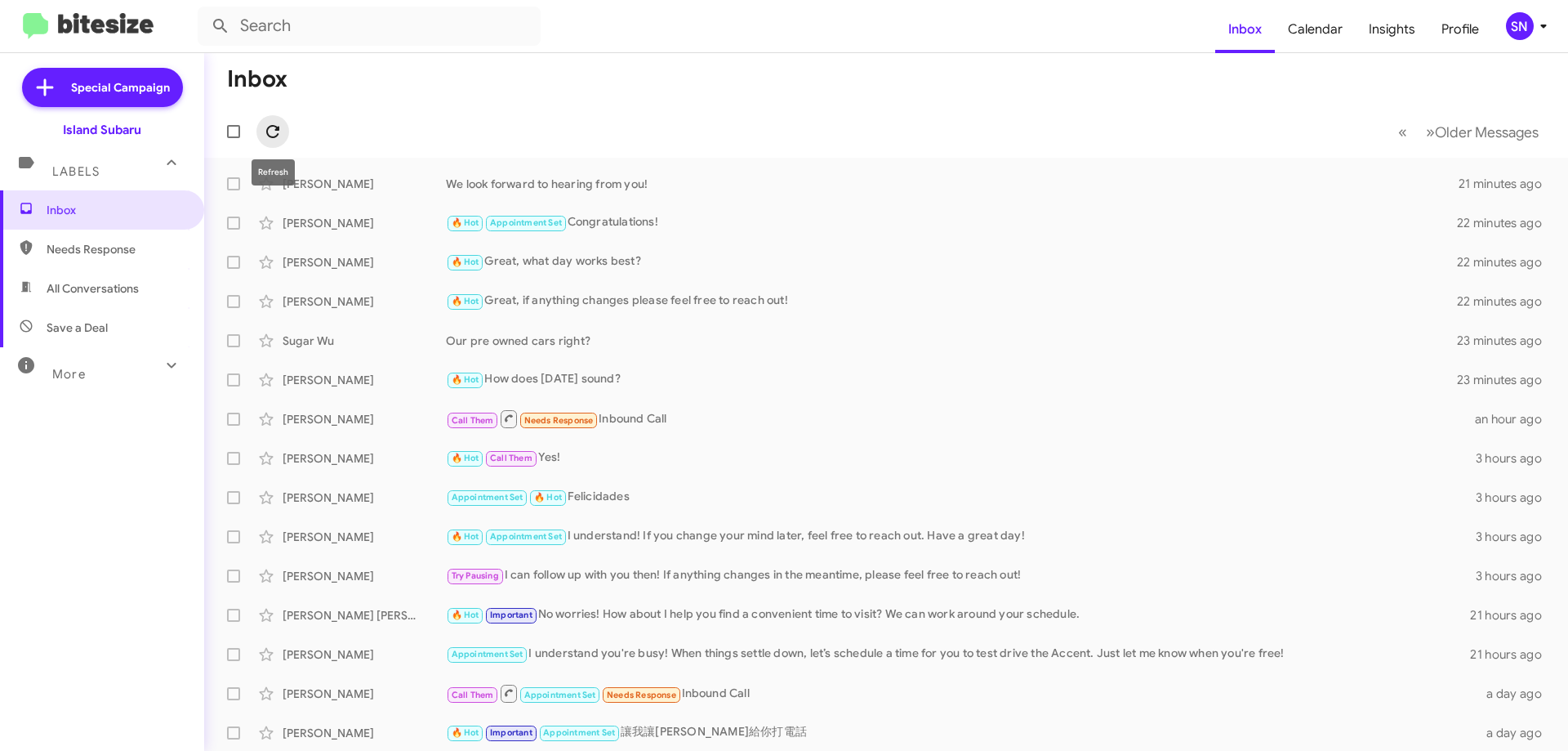
click at [258, 125] on span at bounding box center [273, 132] width 33 height 20
click at [280, 126] on icon at bounding box center [273, 132] width 20 height 20
